Goal: Information Seeking & Learning: Learn about a topic

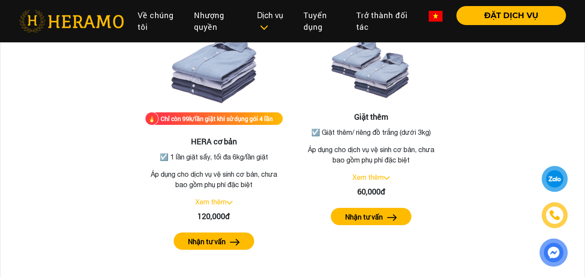
scroll to position [371, 0]
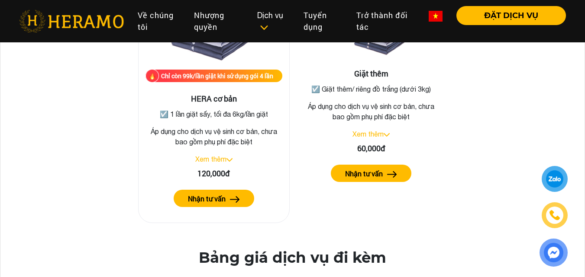
click at [258, 117] on p "☑️ 1 lần giặt sấy, tối đa 6kg/lần giặt" at bounding box center [213, 114] width 133 height 10
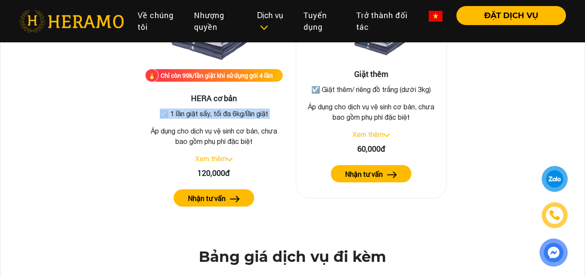
scroll to position [370, 0]
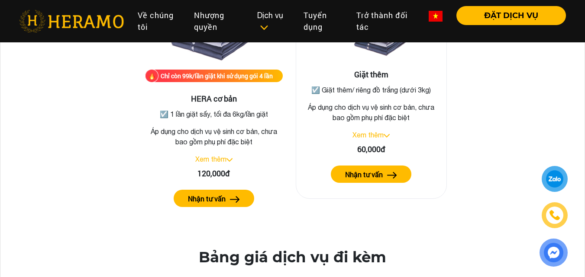
click at [422, 91] on p "☑️ Giặt thêm/ riêng đồ trắng (dưới 3kg)" at bounding box center [371, 90] width 133 height 10
click at [283, 126] on p "Áp dụng cho dịch vụ vệ sinh cơ bản, chưa bao gồm phụ phí đặc biệt" at bounding box center [214, 136] width 138 height 21
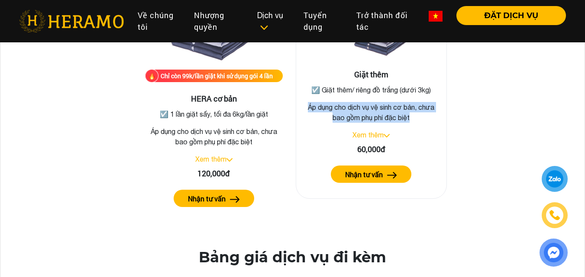
click at [283, 126] on p "Áp dụng cho dịch vụ vệ sinh cơ bản, chưa bao gồm phụ phí đặc biệt" at bounding box center [214, 136] width 138 height 21
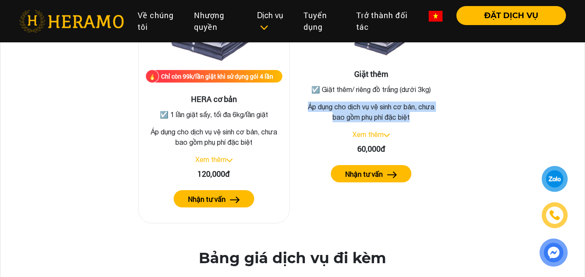
scroll to position [371, 0]
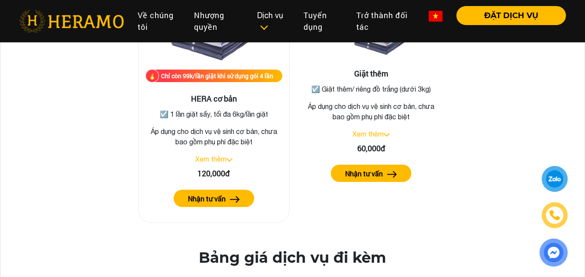
click at [199, 134] on p "Áp dụng cho dịch vụ vệ sinh cơ bản, chưa bao gồm phụ phí đặc biệt" at bounding box center [213, 136] width 137 height 21
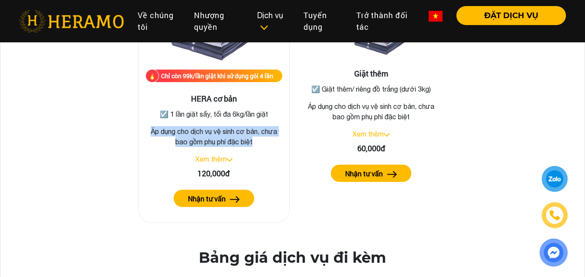
click at [199, 134] on p "Áp dụng cho dịch vụ vệ sinh cơ bản, chưa bao gồm phụ phí đặc biệt" at bounding box center [213, 136] width 137 height 21
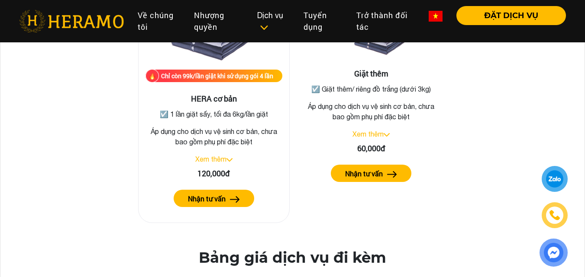
click at [222, 141] on p "Áp dụng cho dịch vụ vệ sinh cơ bản, chưa bao gồm phụ phí đặc biệt" at bounding box center [213, 136] width 137 height 21
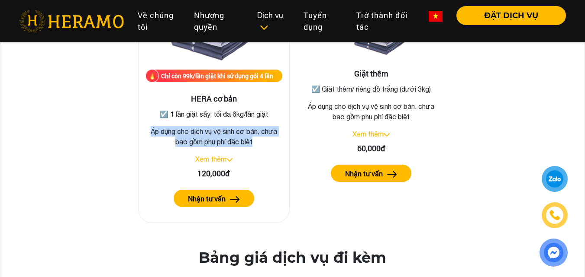
click at [222, 141] on p "Áp dụng cho dịch vụ vệ sinh cơ bản, chưa bao gồm phụ phí đặc biệt" at bounding box center [213, 136] width 137 height 21
click at [229, 132] on p "Áp dụng cho dịch vụ vệ sinh cơ bản, chưa bao gồm phụ phí đặc biệt" at bounding box center [213, 136] width 137 height 21
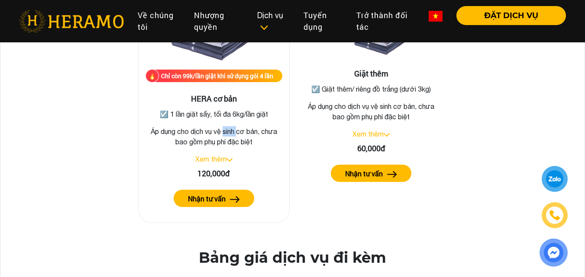
click at [229, 132] on p "Áp dụng cho dịch vụ vệ sinh cơ bản, chưa bao gồm phụ phí đặc biệt" at bounding box center [213, 136] width 137 height 21
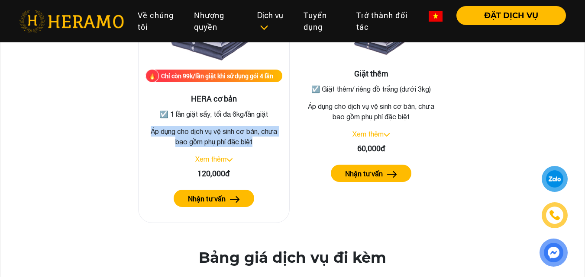
click at [229, 132] on p "Áp dụng cho dịch vụ vệ sinh cơ bản, chưa bao gồm phụ phí đặc biệt" at bounding box center [213, 136] width 137 height 21
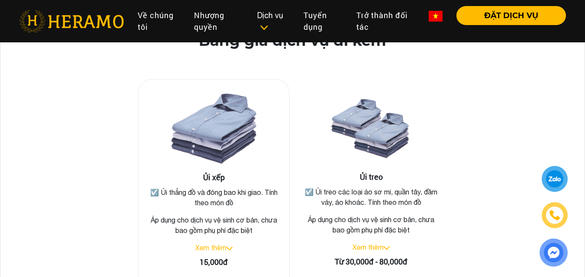
scroll to position [674, 0]
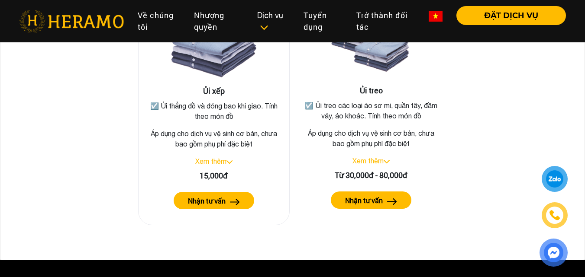
click at [195, 106] on p "☑️ Ủi thẳng đồ và đóng bao khi giao. Tính theo món đồ" at bounding box center [213, 111] width 133 height 21
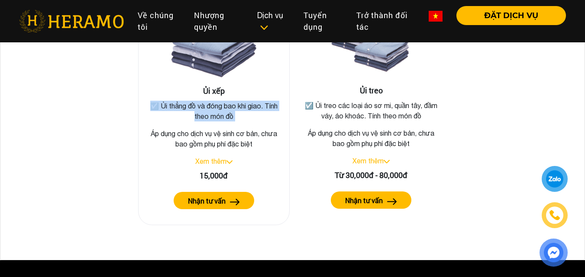
click at [195, 106] on p "☑️ Ủi thẳng đồ và đóng bao khi giao. Tính theo món đồ" at bounding box center [213, 111] width 133 height 21
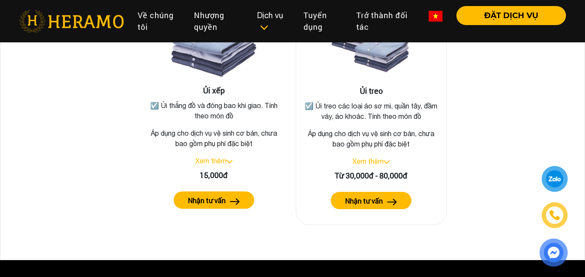
scroll to position [673, 0]
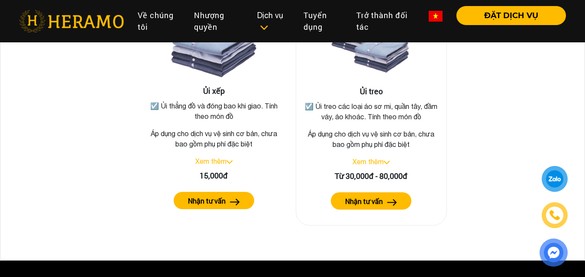
click at [348, 108] on p "☑️ Ủi treo các loại áo sơ mi, quần tây, đầm váy, áo khoác. Tính theo món đồ" at bounding box center [371, 111] width 133 height 21
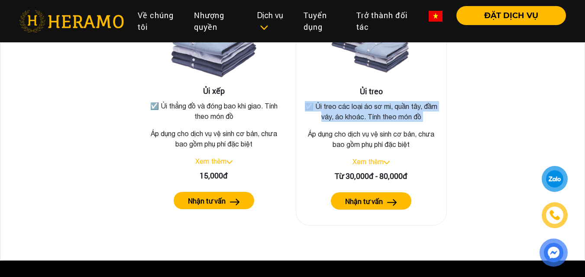
click at [348, 108] on p "☑️ Ủi treo các loại áo sơ mi, quần tây, đầm váy, áo khoác. Tính theo món đồ" at bounding box center [371, 111] width 133 height 21
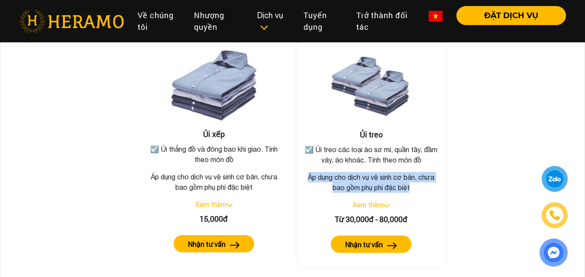
click at [385, 207] on img at bounding box center [386, 205] width 6 height 3
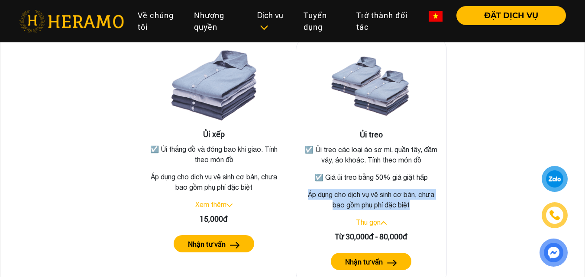
scroll to position [673, 0]
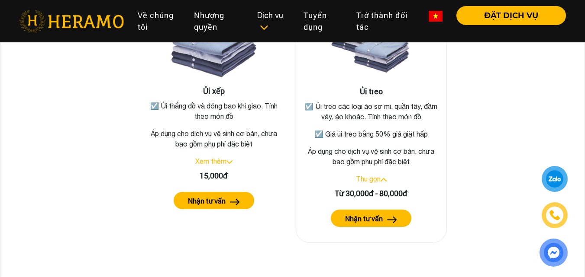
click at [370, 134] on p "☑️ Giá ủi treo bằng 50% giá giặt hấp" at bounding box center [371, 134] width 133 height 10
drag, startPoint x: 379, startPoint y: 134, endPoint x: 427, endPoint y: 134, distance: 47.6
click at [427, 134] on p "☑️ Giá ủi treo bằng 50% giá giặt hấp" at bounding box center [371, 134] width 133 height 10
click at [331, 134] on p "☑️ Giá ủi treo bằng 50% giá giặt hấp" at bounding box center [371, 134] width 133 height 10
drag, startPoint x: 343, startPoint y: 134, endPoint x: 368, endPoint y: 136, distance: 25.2
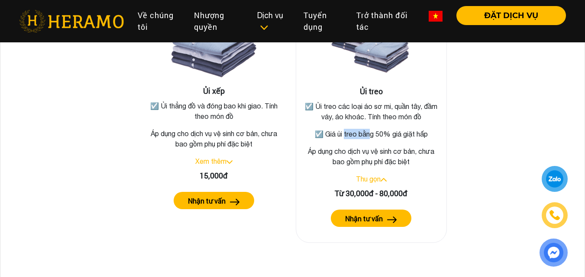
click at [368, 136] on p "☑️ Giá ủi treo bằng 50% giá giặt hấp" at bounding box center [371, 134] width 133 height 10
drag, startPoint x: 411, startPoint y: 107, endPoint x: 429, endPoint y: 107, distance: 18.2
click at [429, 107] on p "☑️ Ủi treo các loại áo sơ mi, quần tây, đầm váy, áo khoác. Tính theo món đồ" at bounding box center [371, 111] width 133 height 21
drag, startPoint x: 376, startPoint y: 118, endPoint x: 408, endPoint y: 118, distance: 32.9
click at [408, 118] on p "☑️ Ủi treo các loại áo sơ mi, quần tây, đầm váy, áo khoác. Tính theo món đồ" at bounding box center [371, 111] width 133 height 21
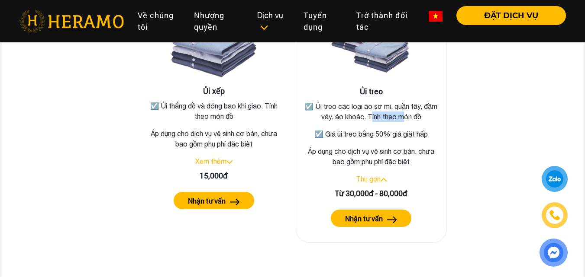
drag, startPoint x: 366, startPoint y: 135, endPoint x: 430, endPoint y: 134, distance: 64.0
click at [430, 134] on p "☑️ Giá ủi treo bằng 50% giá giặt hấp" at bounding box center [371, 134] width 133 height 10
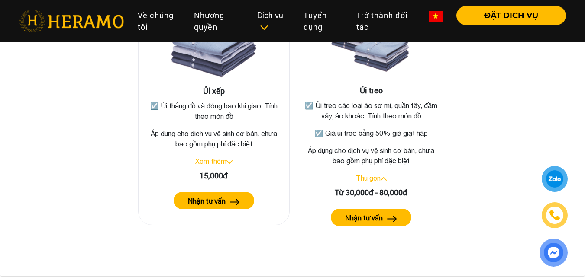
click at [225, 117] on p "☑️ Ủi thẳng đồ và đóng bao khi giao. Tính theo món đồ" at bounding box center [213, 111] width 133 height 21
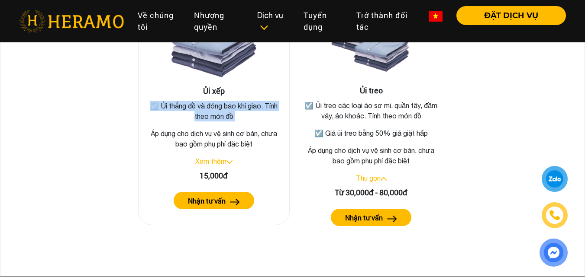
click at [225, 117] on p "☑️ Ủi thẳng đồ và đóng bao khi giao. Tính theo món đồ" at bounding box center [213, 111] width 133 height 21
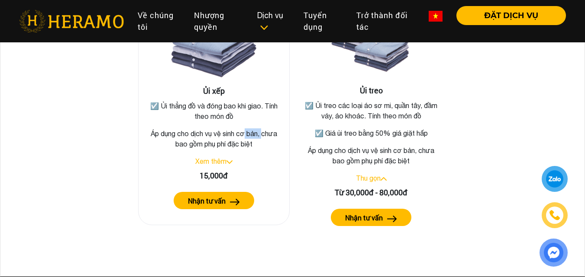
drag, startPoint x: 244, startPoint y: 133, endPoint x: 263, endPoint y: 133, distance: 19.5
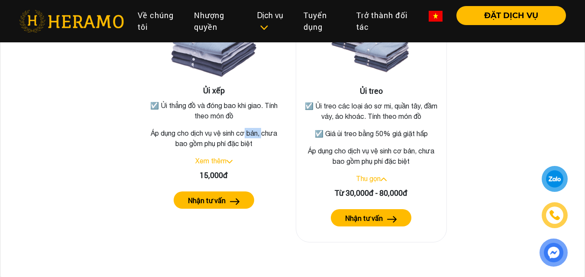
scroll to position [673, 0]
drag, startPoint x: 338, startPoint y: 136, endPoint x: 435, endPoint y: 132, distance: 97.5
click at [435, 132] on p "☑️ Giá ủi treo bằng 50% giá giặt hấp" at bounding box center [371, 134] width 133 height 10
click at [423, 133] on p "☑️ Giá ủi treo bằng 50% giá giặt hấp" at bounding box center [371, 134] width 133 height 10
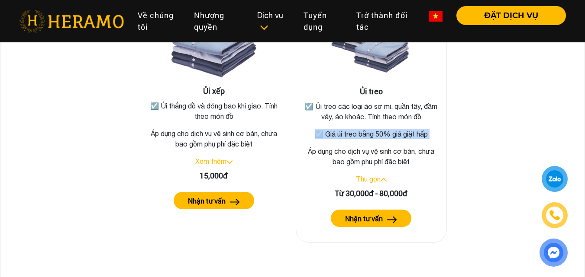
click at [423, 133] on p "☑️ Giá ủi treo bằng 50% giá giặt hấp" at bounding box center [371, 134] width 133 height 10
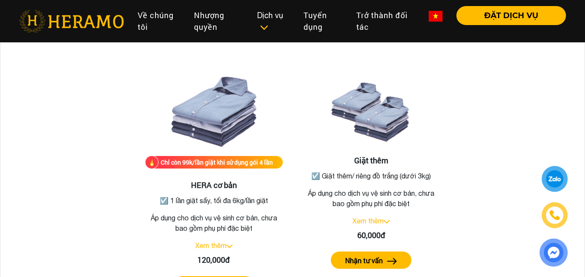
scroll to position [327, 0]
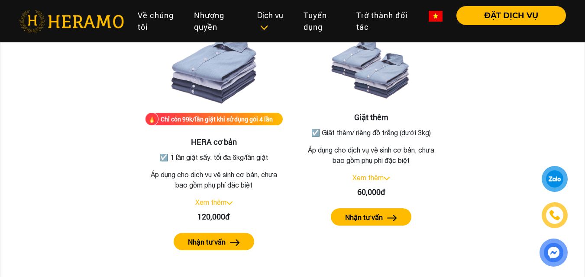
click at [474, 127] on div "Chỉ còn 99k/lần giặt khi sử dụng gói 4 lần HERA cơ bản ☑️ 1 lần giặt sấy, tối đ…" at bounding box center [292, 130] width 493 height 273
